Goal: Task Accomplishment & Management: Use online tool/utility

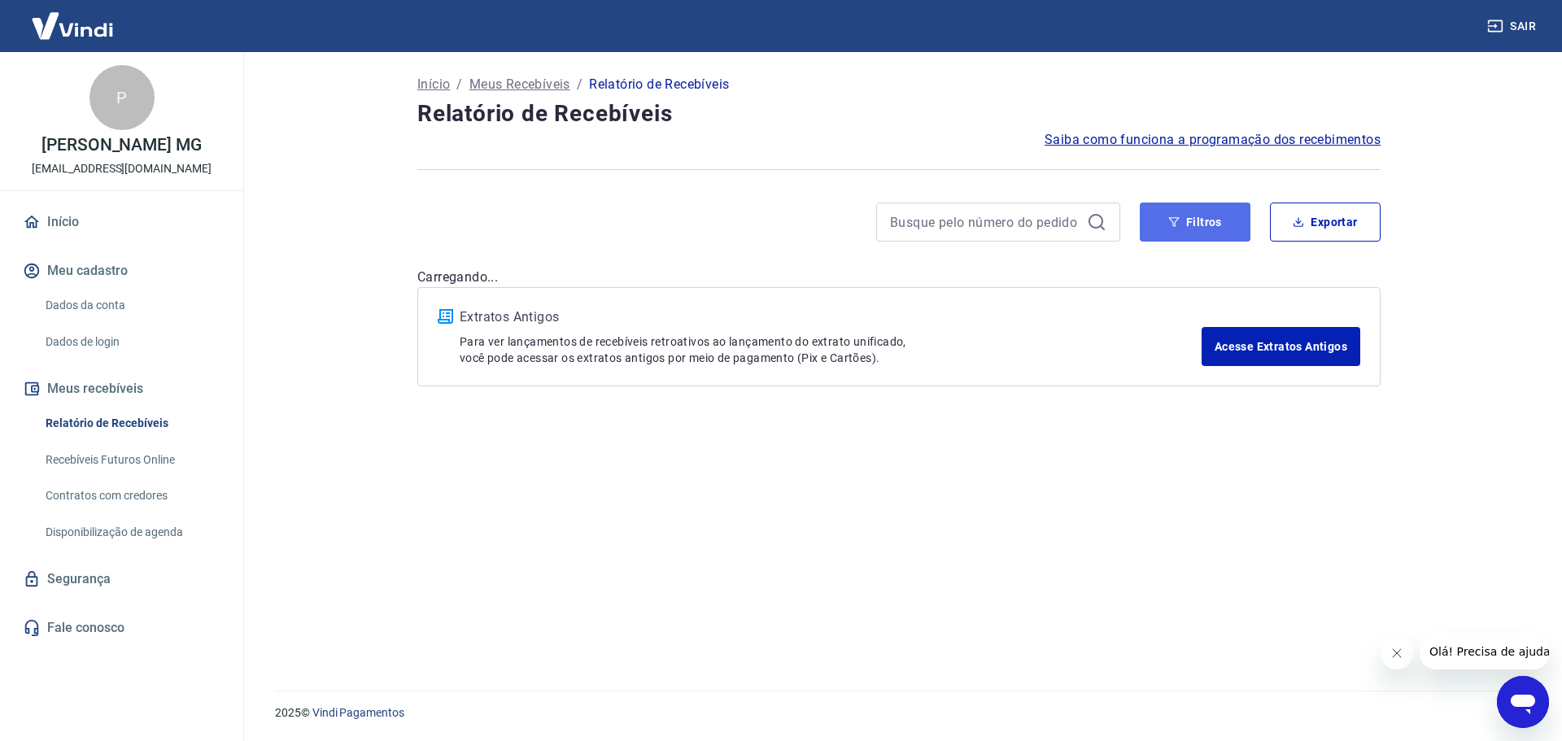
click at [1193, 211] on button "Filtros" at bounding box center [1194, 222] width 111 height 39
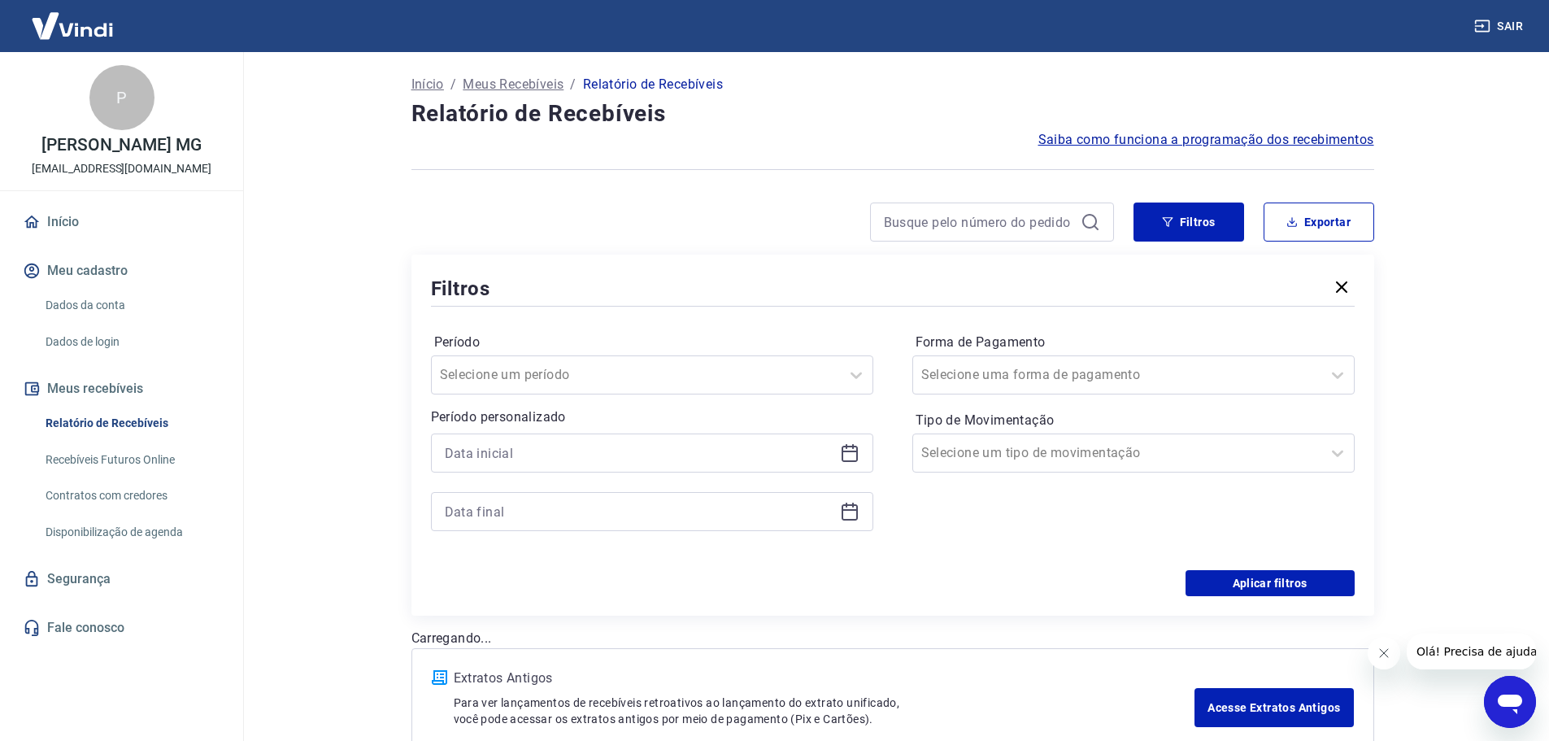
click at [836, 450] on div at bounding box center [652, 453] width 442 height 39
click at [840, 454] on icon at bounding box center [850, 453] width 20 height 20
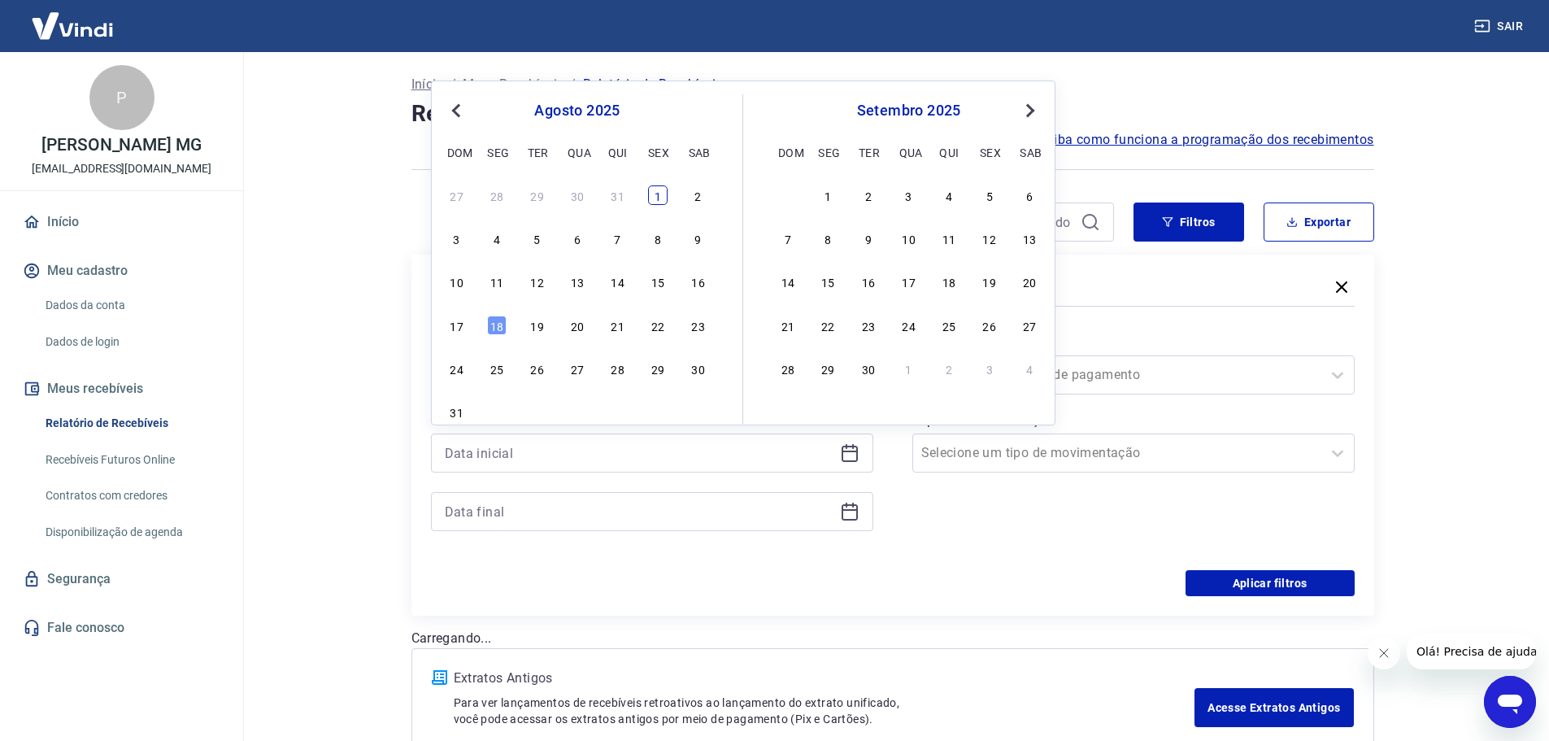
click at [651, 192] on div "1" at bounding box center [658, 195] width 20 height 20
type input "[DATE]"
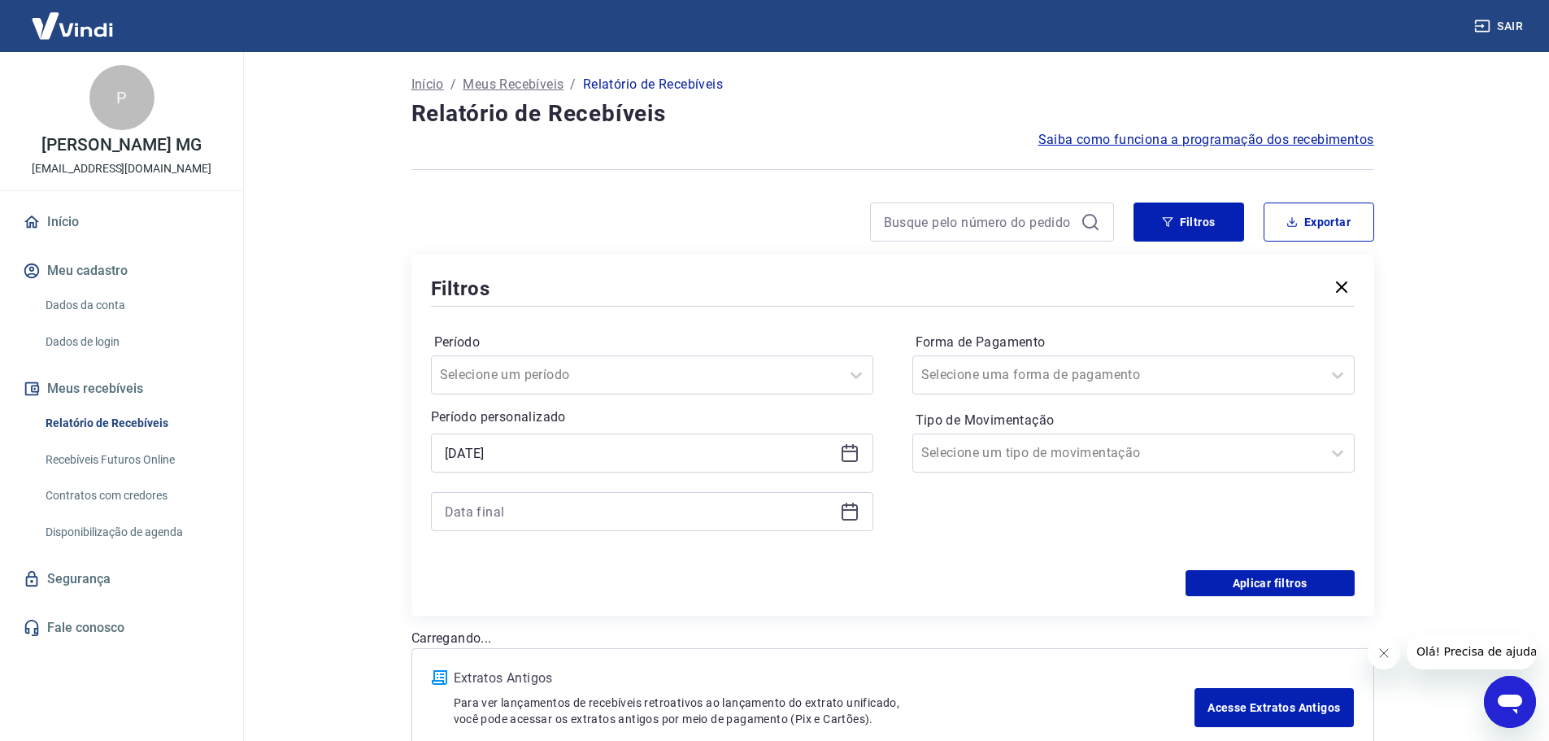
click at [858, 515] on icon at bounding box center [850, 512] width 20 height 20
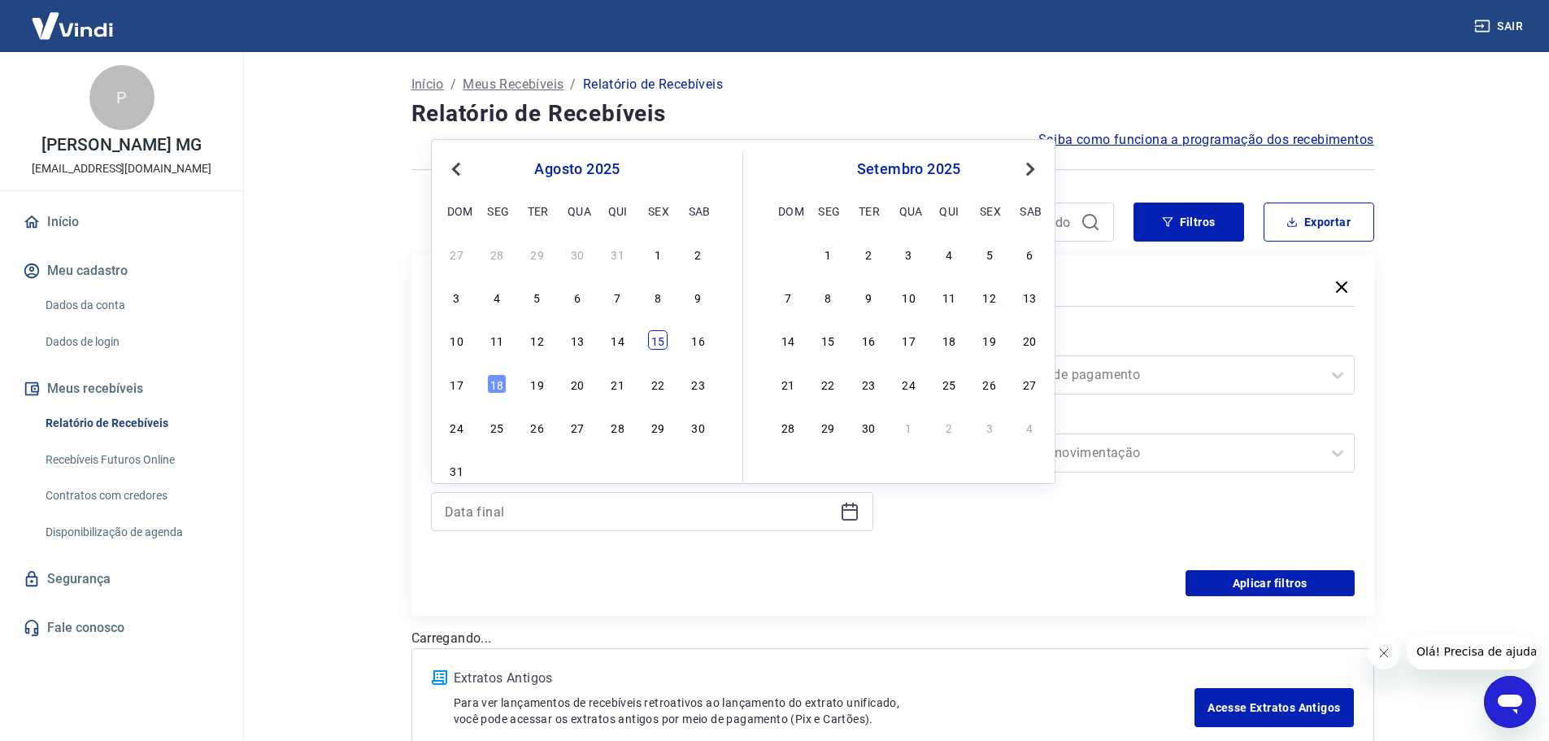
click at [650, 344] on div "15" at bounding box center [658, 340] width 20 height 20
type input "[DATE]"
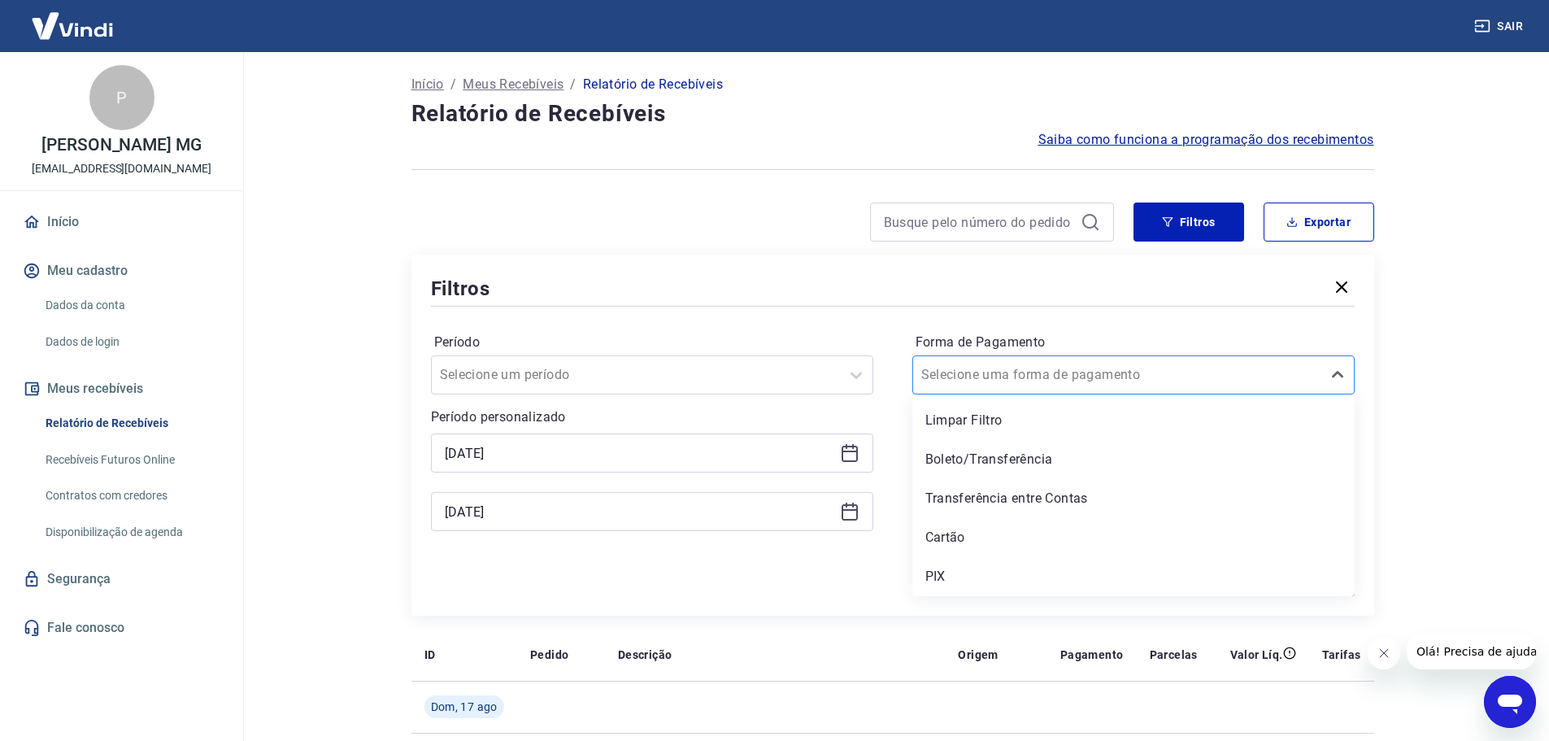
click at [1037, 376] on input "Forma de Pagamento" at bounding box center [1004, 375] width 164 height 20
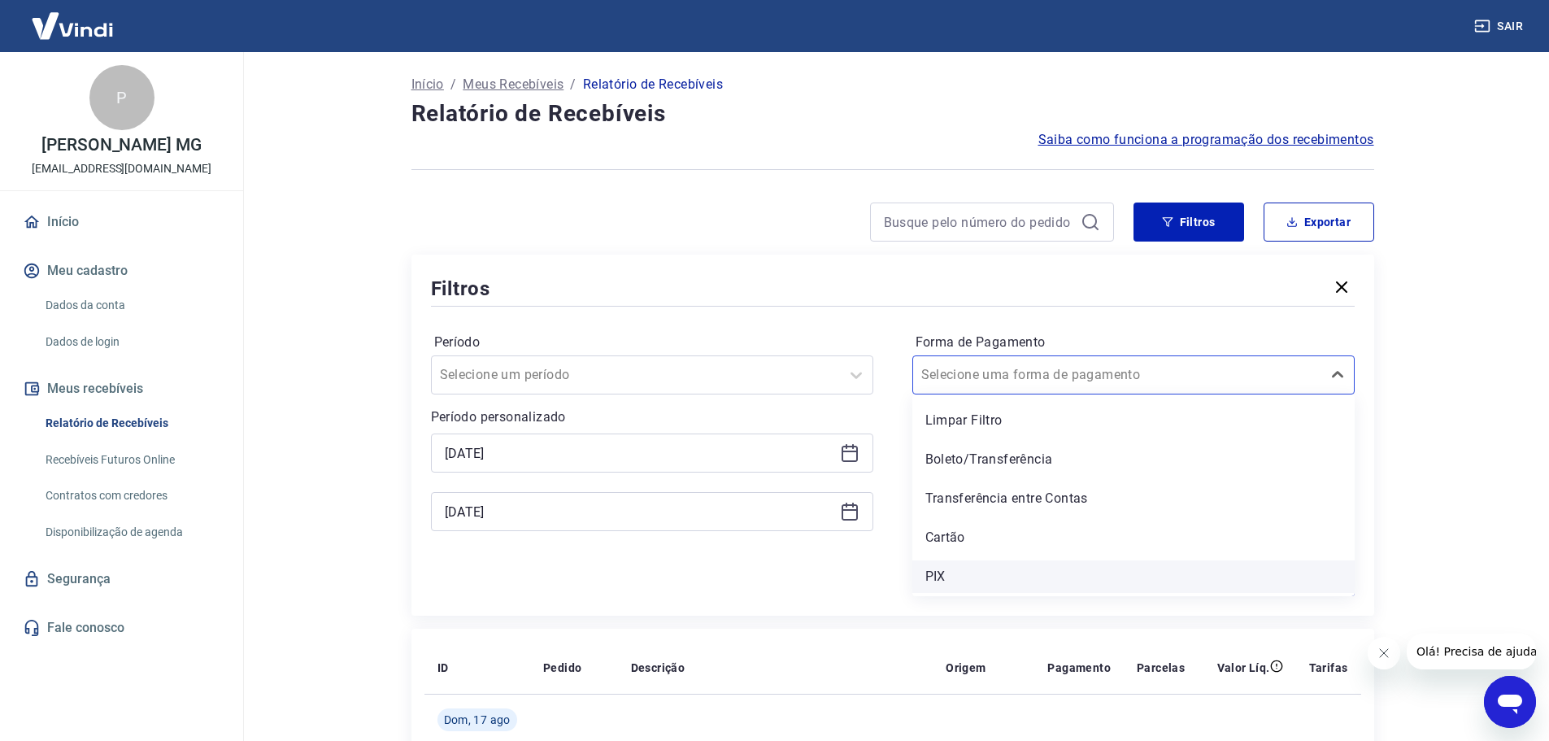
click at [986, 579] on div "PIX" at bounding box center [1134, 576] width 442 height 33
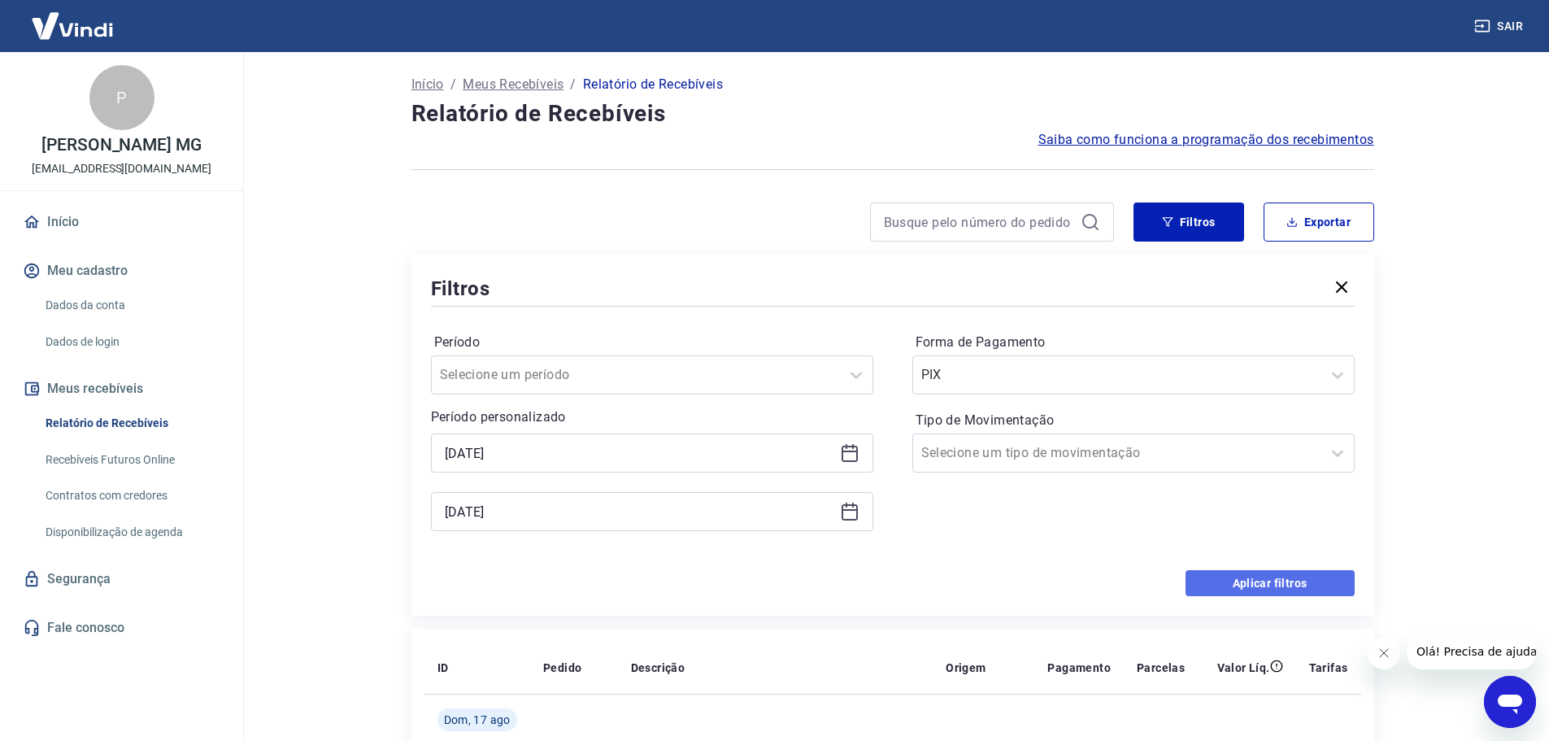
click at [1267, 582] on button "Aplicar filtros" at bounding box center [1270, 583] width 169 height 26
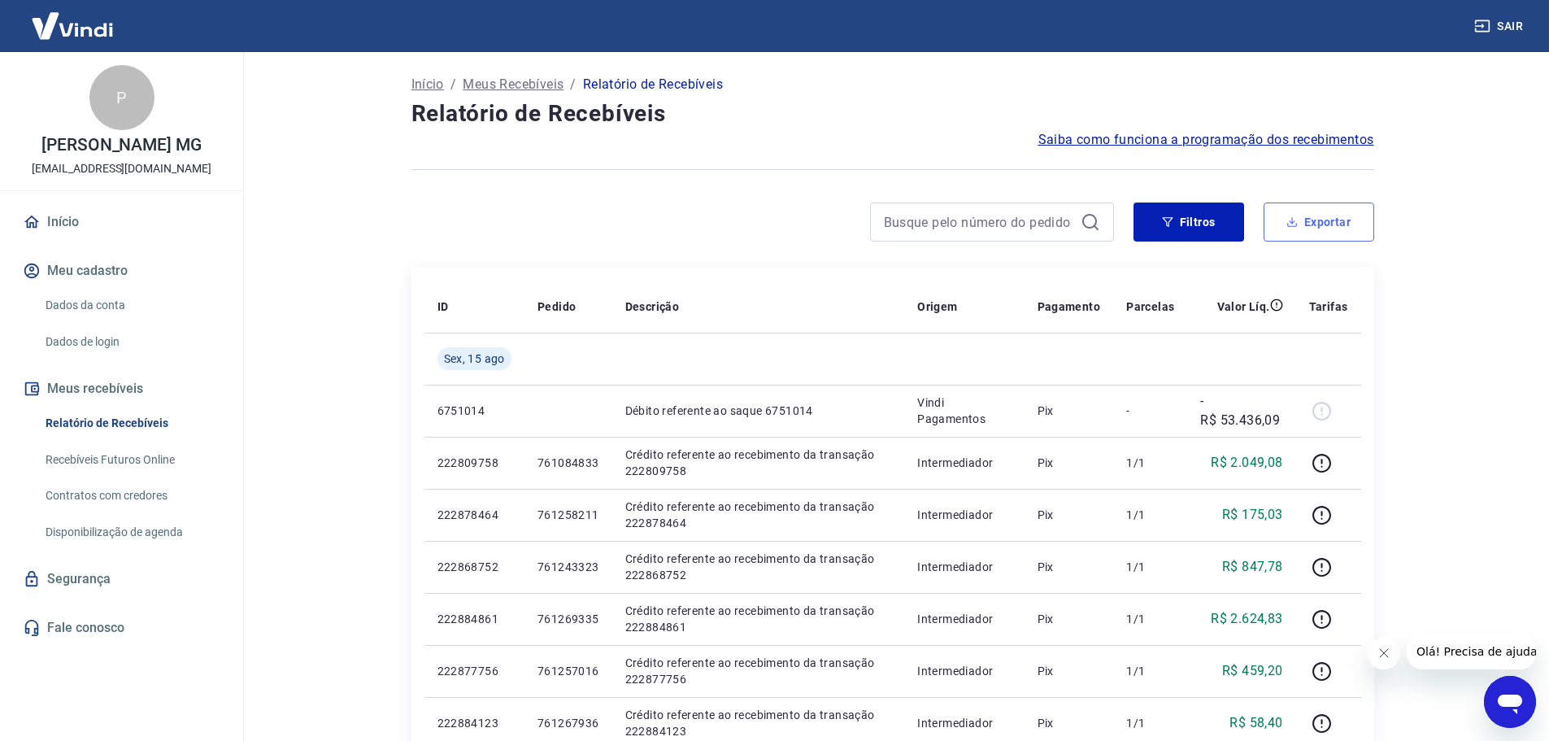
click at [1319, 207] on button "Exportar" at bounding box center [1319, 222] width 111 height 39
type input "[DATE]"
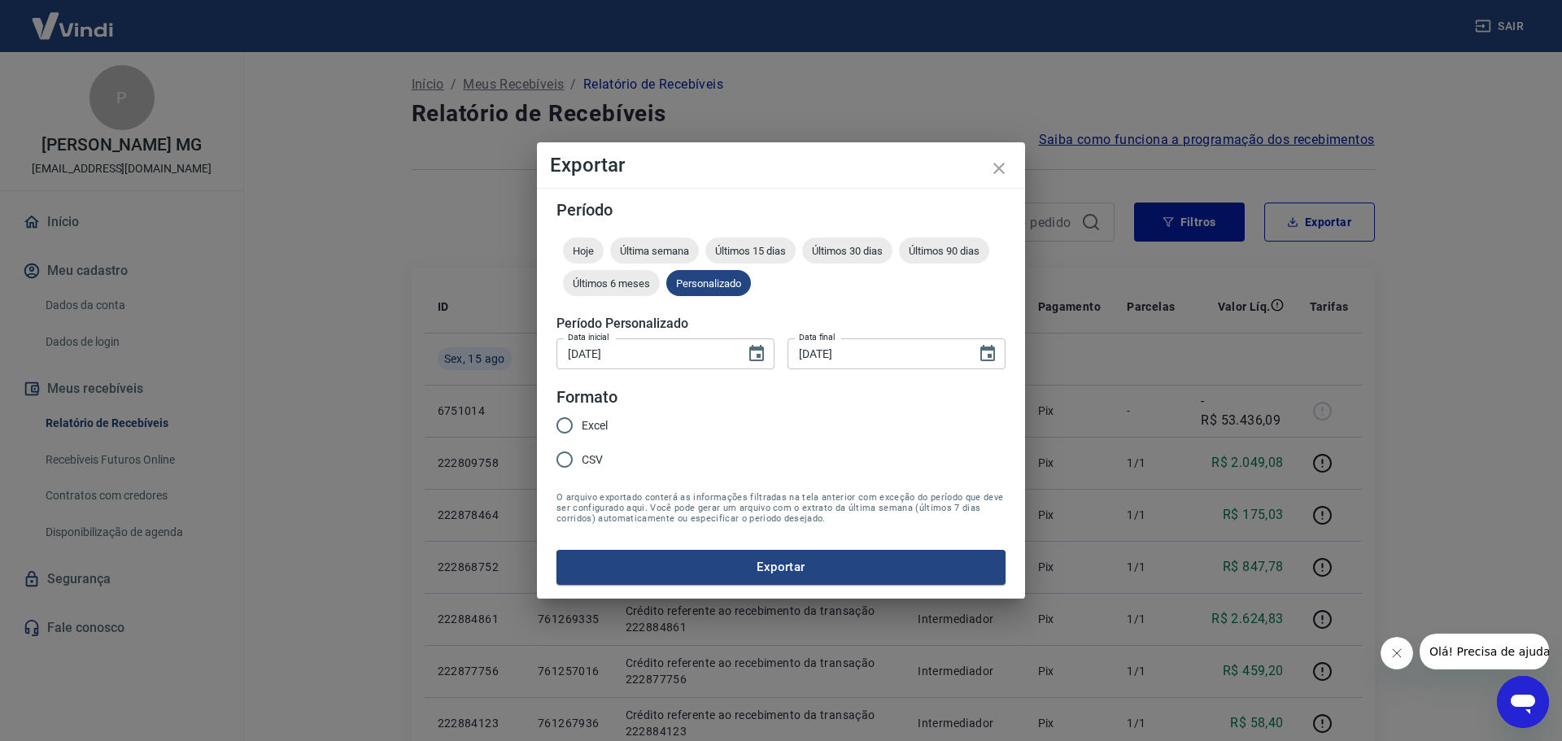
click at [595, 424] on span "Excel" at bounding box center [595, 425] width 26 height 17
click at [582, 424] on input "Excel" at bounding box center [564, 425] width 34 height 34
radio input "true"
click at [703, 576] on button "Exportar" at bounding box center [780, 567] width 449 height 34
